Goal: Transaction & Acquisition: Book appointment/travel/reservation

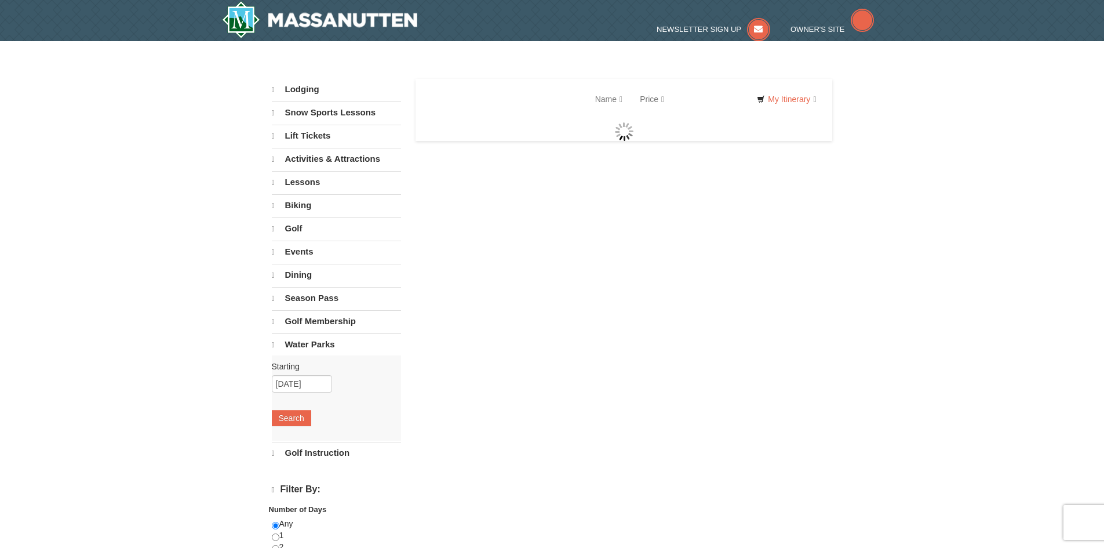
select select "9"
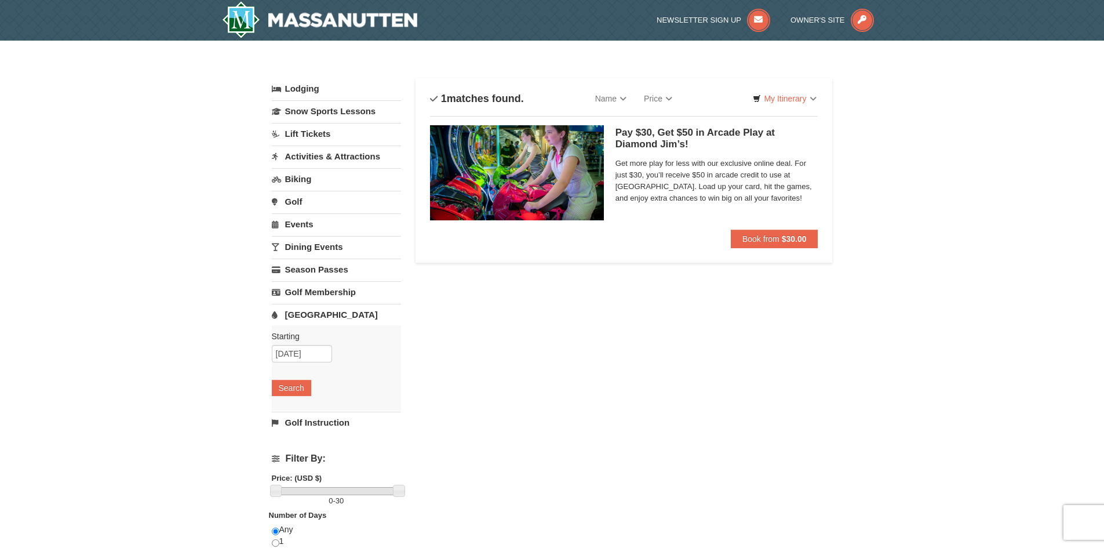
drag, startPoint x: 0, startPoint y: 0, endPoint x: 834, endPoint y: 353, distance: 905.6
click at [834, 353] on div "× Categories List Filter My Itinerary Questions? 1-540-289-9441 Lodging Arrival…" at bounding box center [552, 376] width 584 height 648
drag, startPoint x: 1112, startPoint y: 183, endPoint x: 763, endPoint y: 350, distance: 386.9
click at [763, 350] on div "Lodging Arrival Please format dates MM/DD/YYYY Please format dates MM/DD/YYYY 0…" at bounding box center [552, 381] width 561 height 607
click at [318, 306] on link "[GEOGRAPHIC_DATA]" at bounding box center [336, 314] width 129 height 21
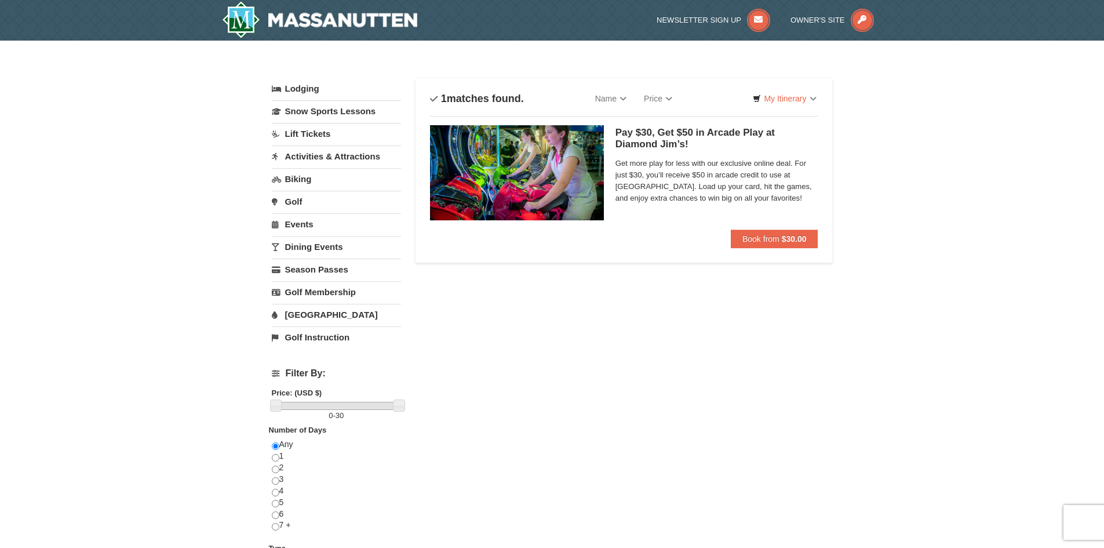
click at [318, 306] on link "[GEOGRAPHIC_DATA]" at bounding box center [336, 314] width 129 height 21
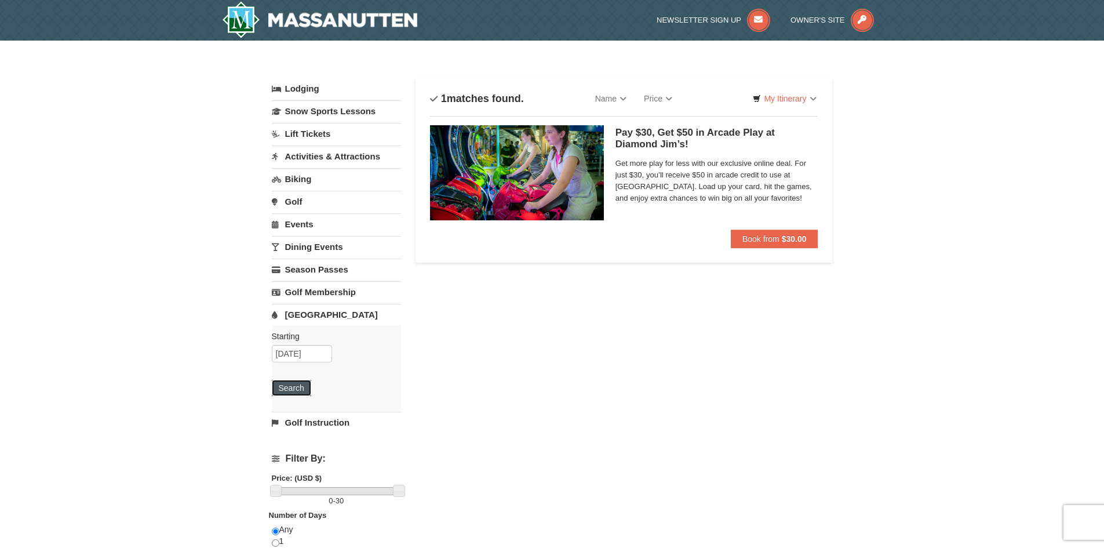
click at [282, 380] on button "Search" at bounding box center [291, 388] width 39 height 16
click at [782, 238] on strong "$30.00" at bounding box center [794, 238] width 25 height 9
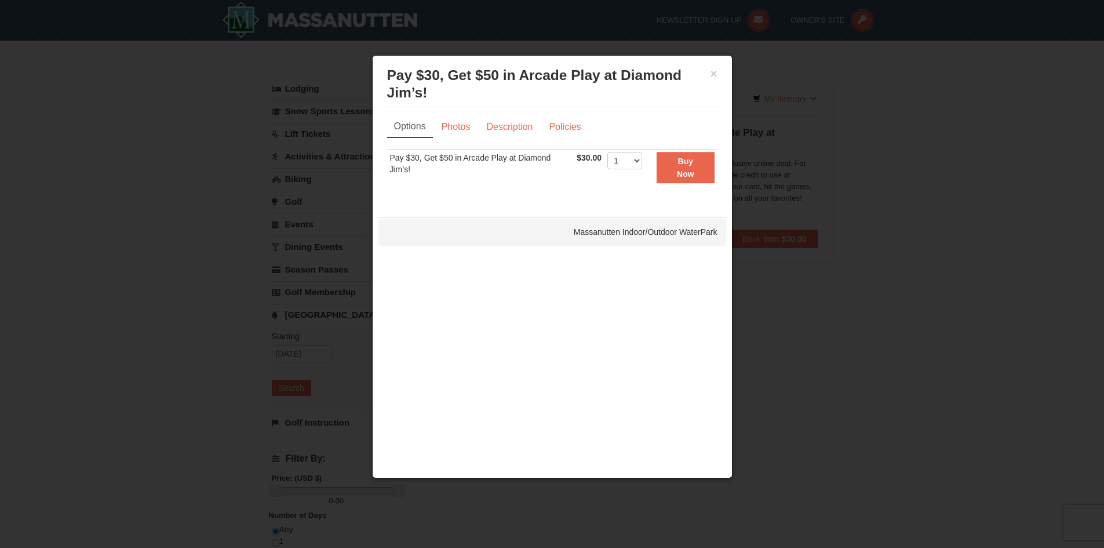
click at [649, 236] on div "Massanutten Indoor/Outdoor WaterPark" at bounding box center [552, 231] width 348 height 29
click at [637, 233] on div "Massanutten Indoor/Outdoor WaterPark" at bounding box center [552, 231] width 348 height 29
click at [682, 167] on button "Buy Now" at bounding box center [684, 168] width 57 height 32
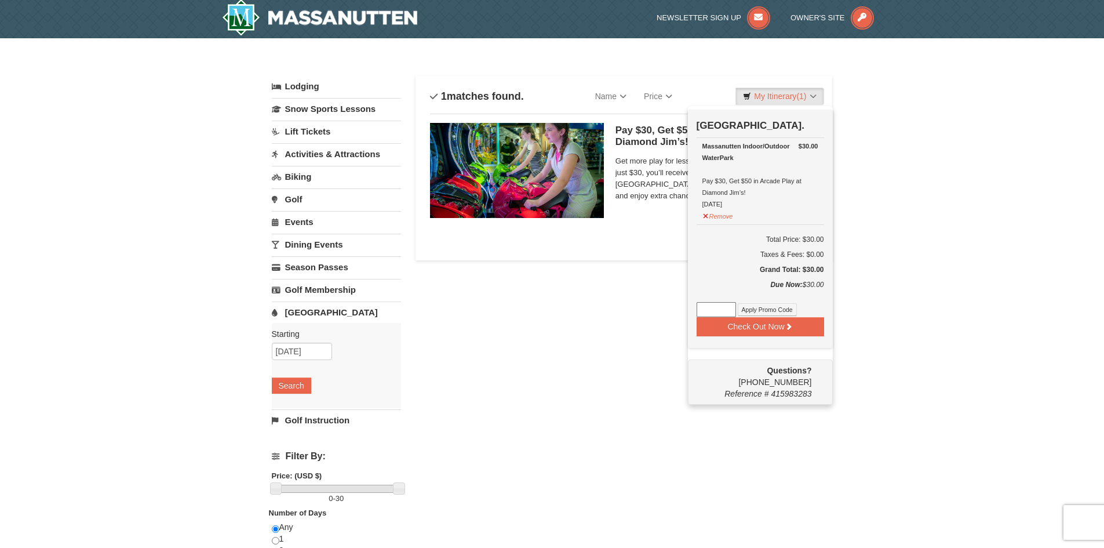
scroll to position [3, 0]
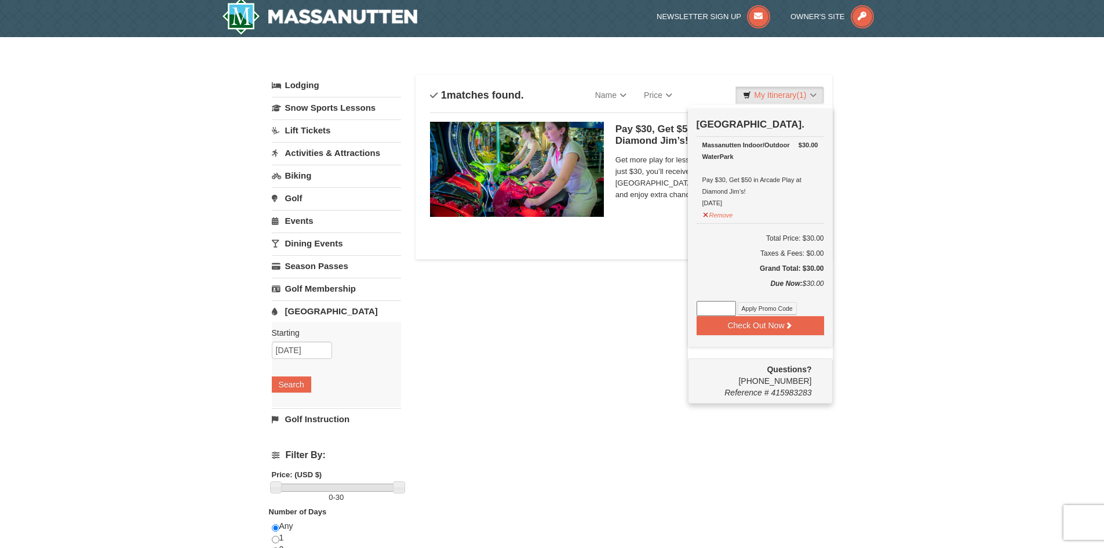
click at [800, 166] on div "Massanutten Indoor/Outdoor WaterPark Pay $30, Get $50 in Arcade Play at Diamond…" at bounding box center [760, 174] width 116 height 70
click at [721, 217] on button "Remove" at bounding box center [717, 213] width 31 height 14
